Goal: Transaction & Acquisition: Download file/media

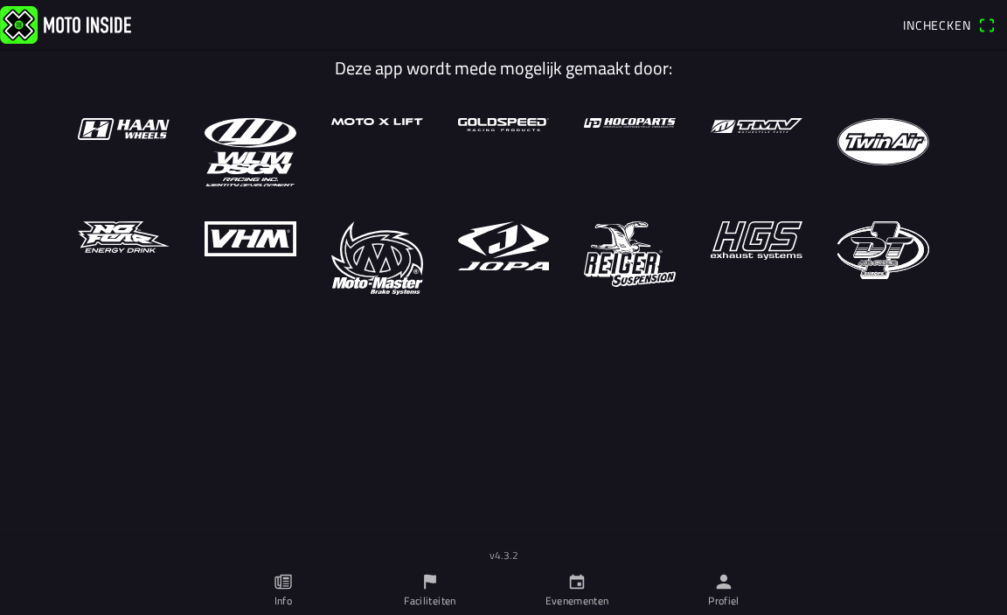
click at [729, 595] on ion-label "Profiel" at bounding box center [723, 601] width 31 height 16
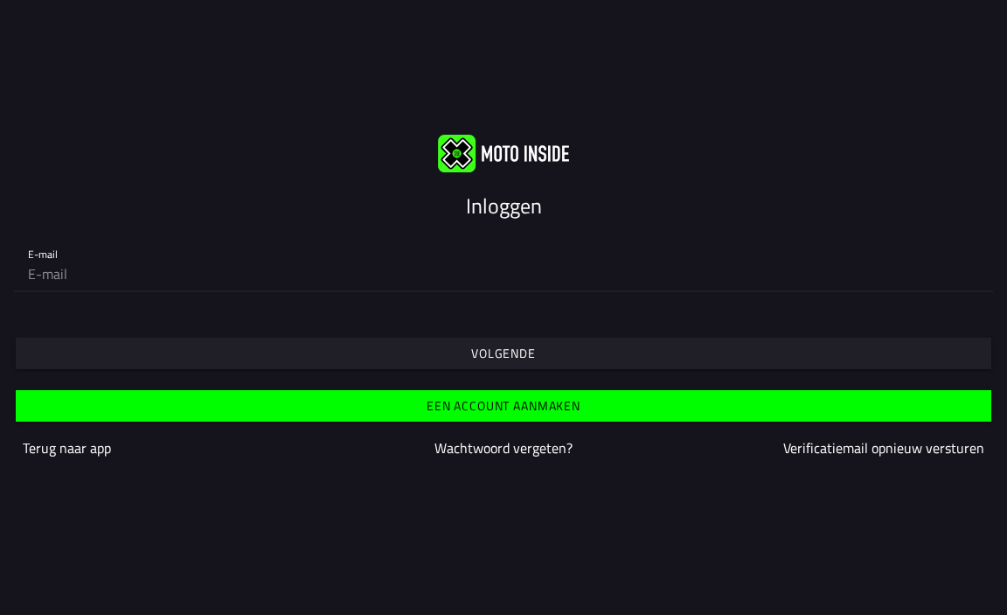
click at [127, 274] on input "email" at bounding box center [503, 273] width 951 height 35
drag, startPoint x: 161, startPoint y: 280, endPoint x: 117, endPoint y: 275, distance: 43.9
click at [117, 275] on input "email" at bounding box center [503, 273] width 951 height 35
type input "[EMAIL_ADDRESS][DOMAIN_NAME]"
click at [134, 342] on span "Volgende" at bounding box center [503, 353] width 949 height 31
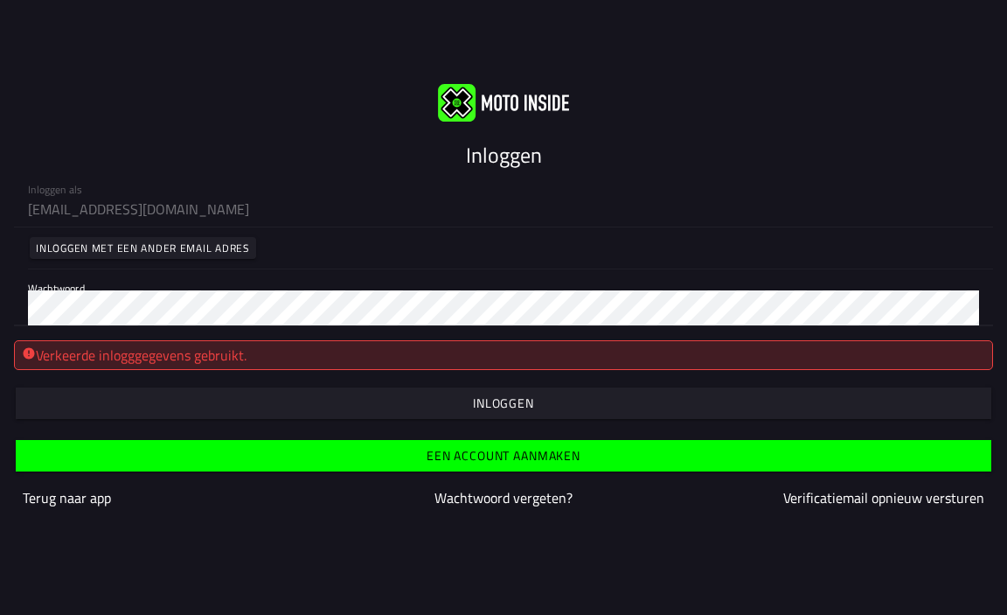
click at [0, 279] on div "Inloggen als [EMAIL_ADDRESS][DOMAIN_NAME] Inloggen met een ander email adres Wa…" at bounding box center [503, 249] width 1007 height 156
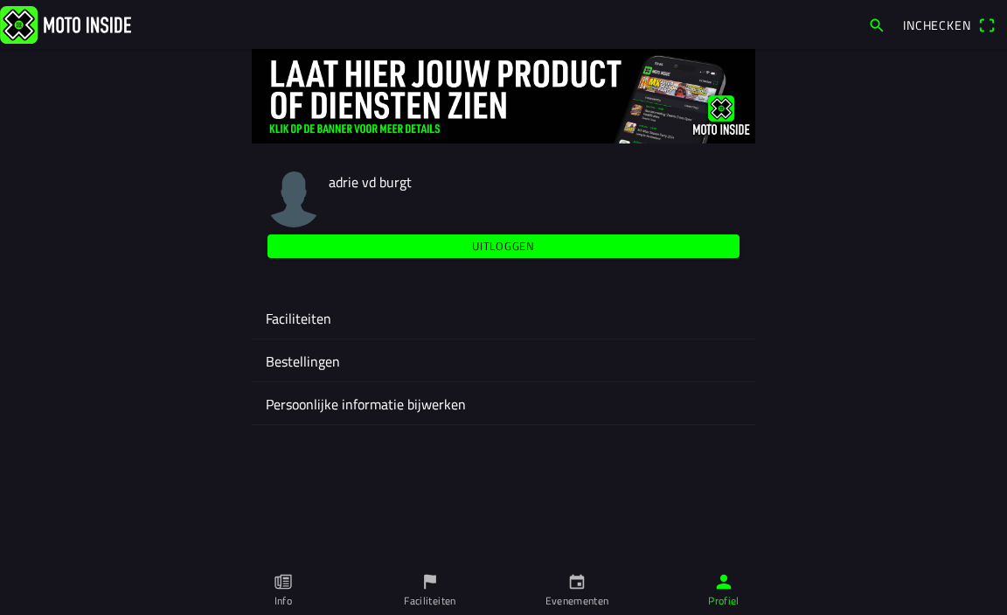
click at [295, 317] on ion-label "Faciliteiten" at bounding box center [504, 318] width 476 height 21
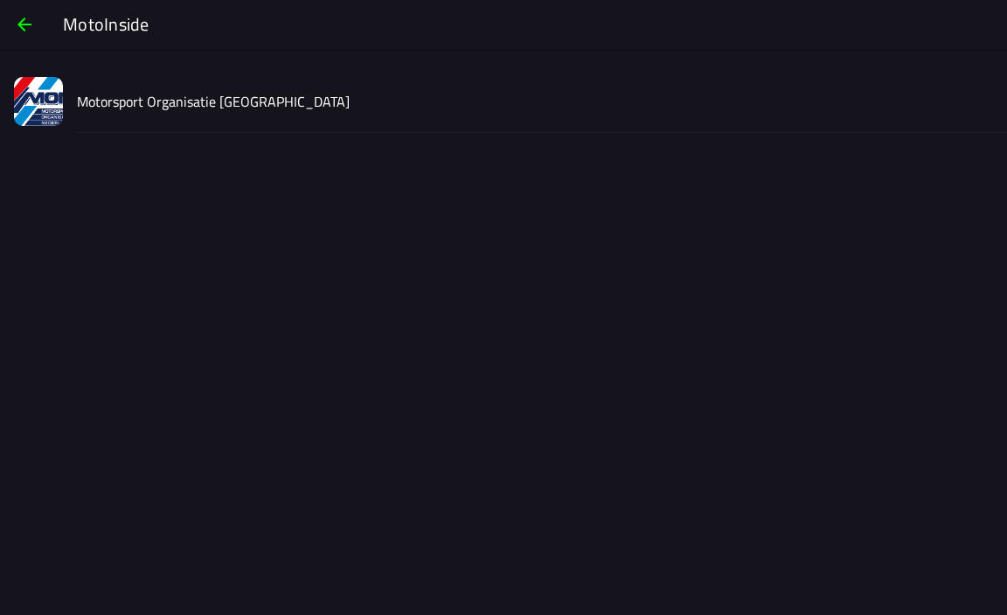
click at [68, 89] on button "Motorsport Organisatie [GEOGRAPHIC_DATA]" at bounding box center [503, 101] width 1007 height 63
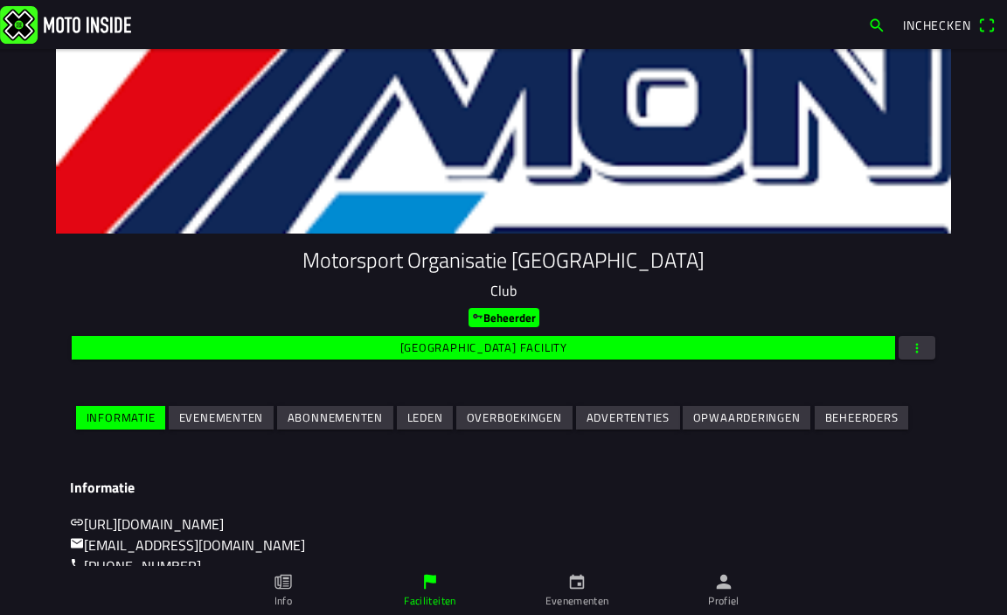
click at [909, 341] on span "button" at bounding box center [917, 348] width 16 height 24
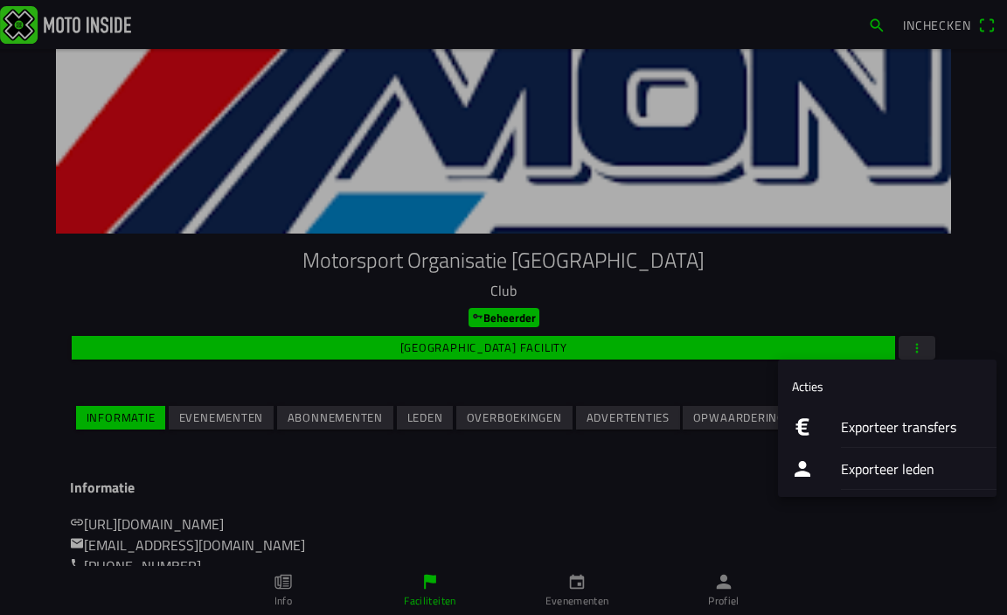
click at [849, 436] on ion-label "Exporteer transfers" at bounding box center [912, 426] width 142 height 21
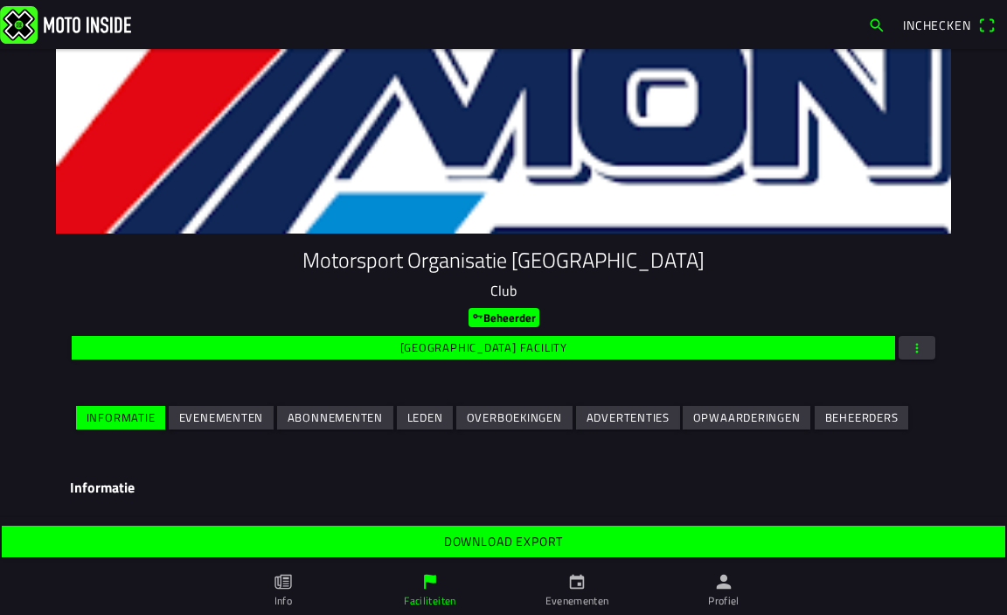
click at [0, 0] on slot "Download export" at bounding box center [0, 0] width 0 height 0
click at [382, 16] on link at bounding box center [430, 24] width 860 height 38
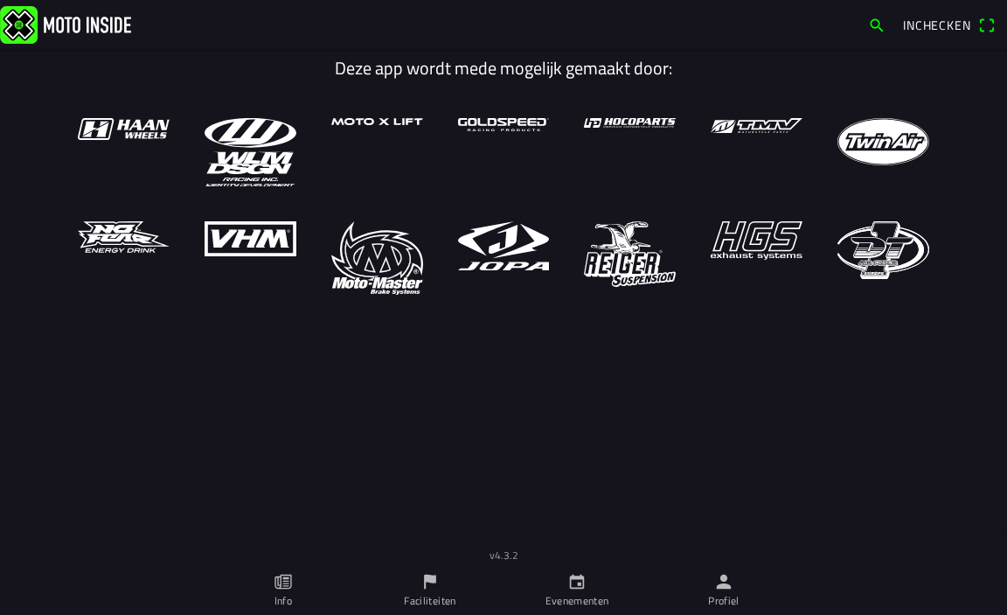
click at [728, 591] on link "Profiel" at bounding box center [724, 590] width 147 height 49
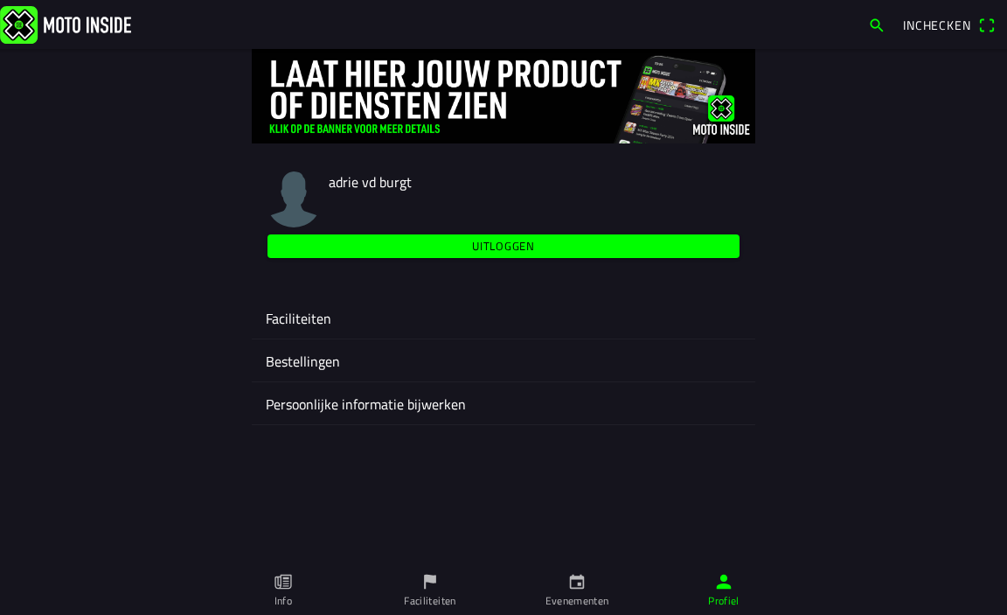
click at [0, 0] on slot "Uitloggen" at bounding box center [0, 0] width 0 height 0
